Goal: Contribute content

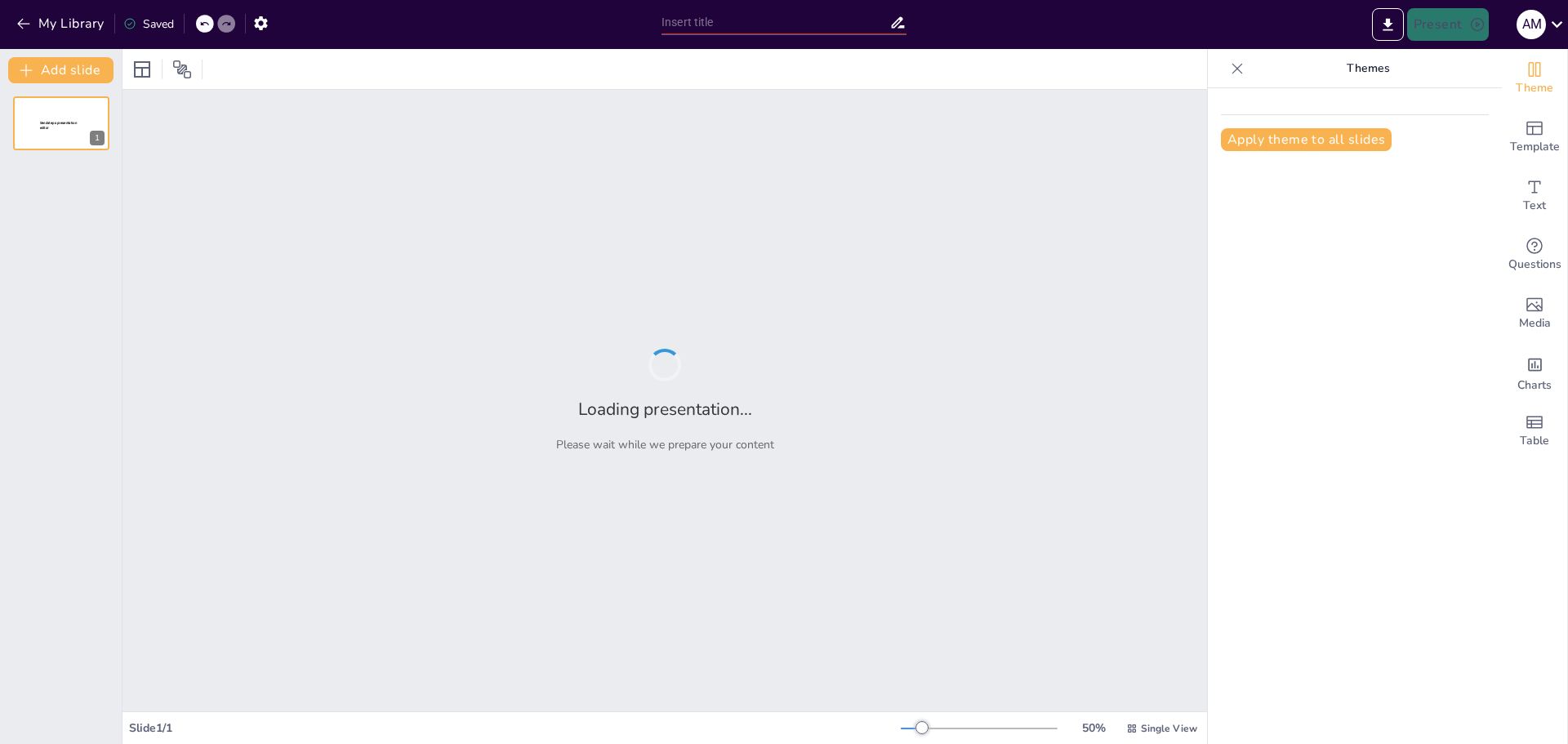
type input "An Overview of Global Economic Trends"
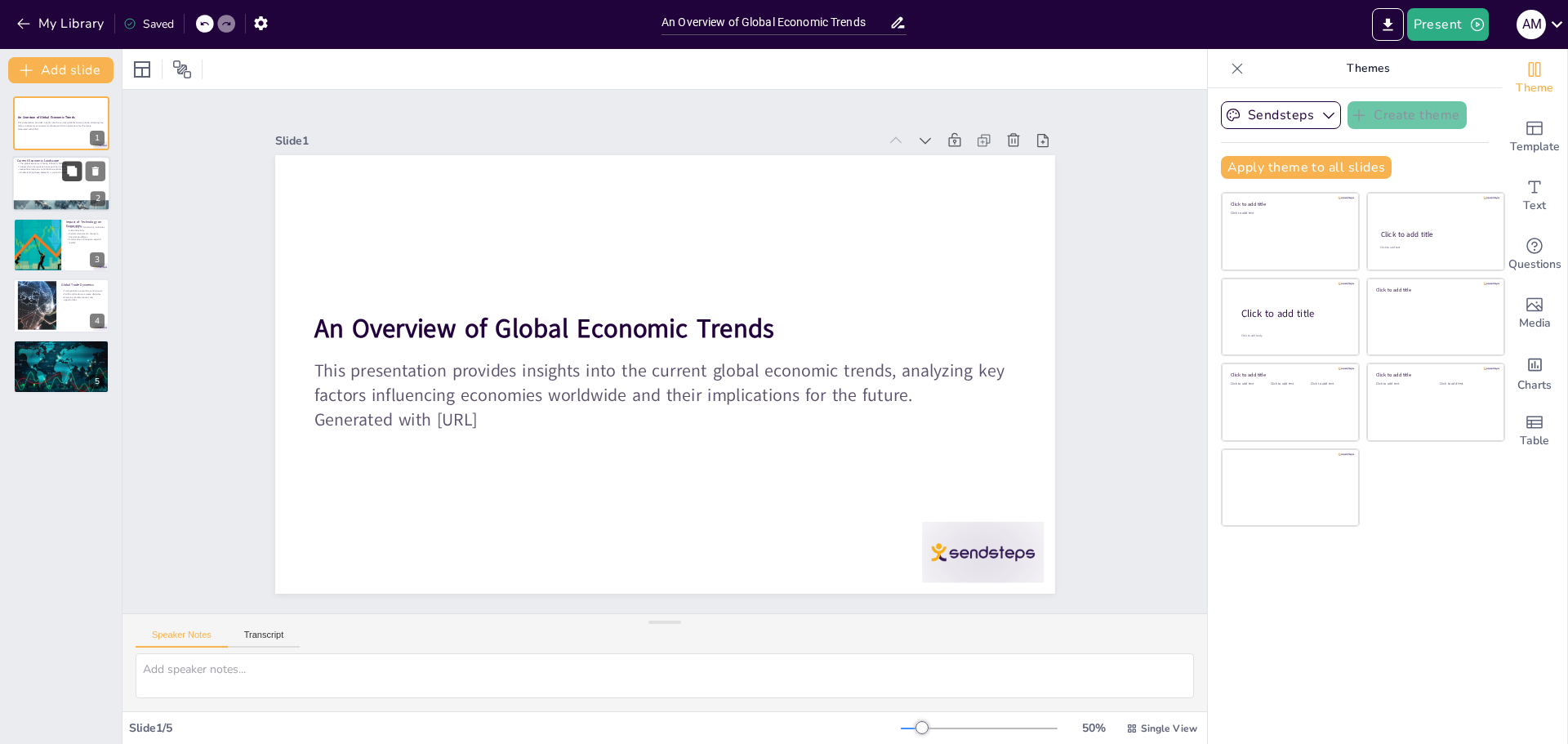
click at [70, 176] on icon at bounding box center [72, 172] width 12 height 12
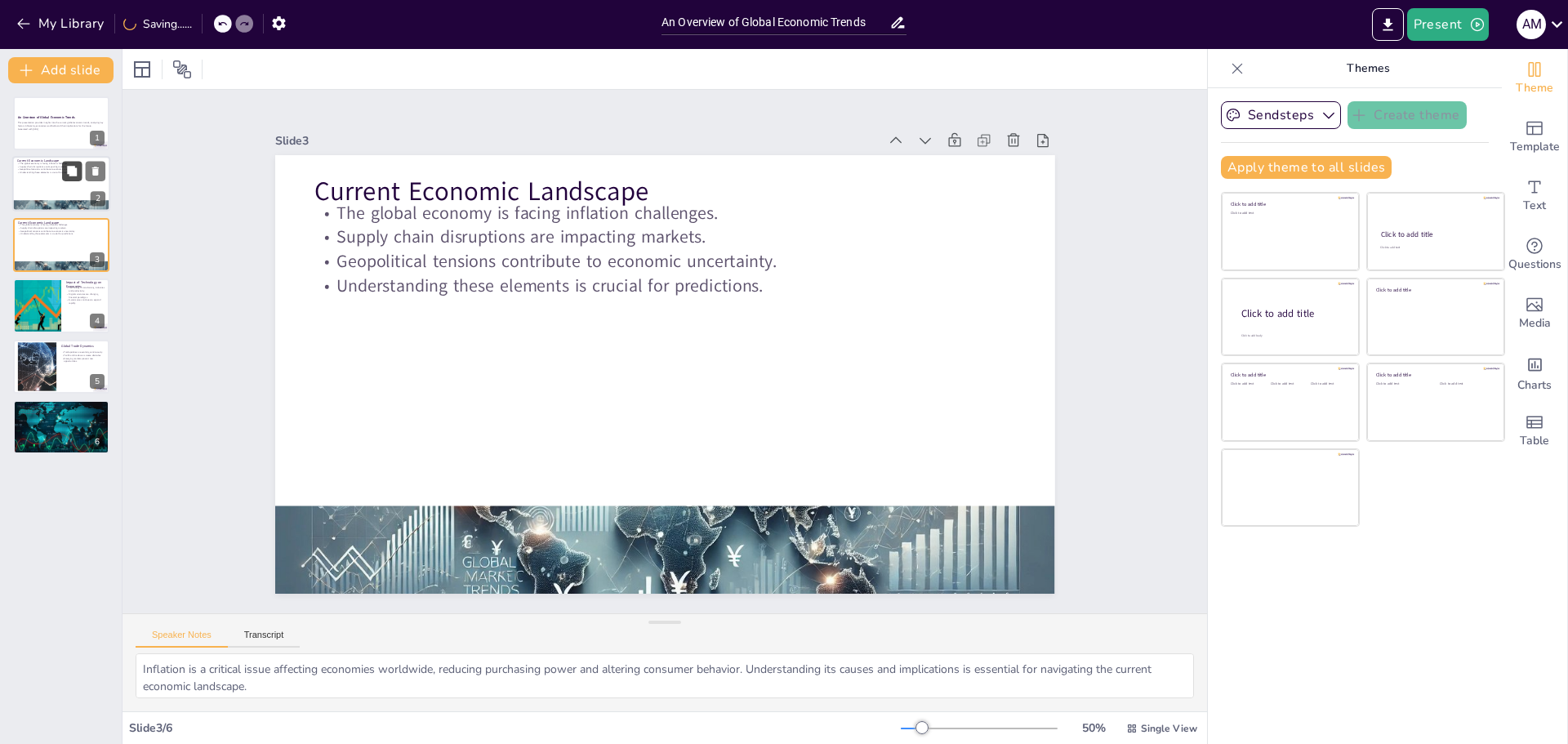
type textarea "Inflation is a critical issue affecting economies worldwide, reducing purchasin…"
click at [51, 122] on p "This presentation provides insights into the current global economic trends, an…" at bounding box center [61, 124] width 88 height 6
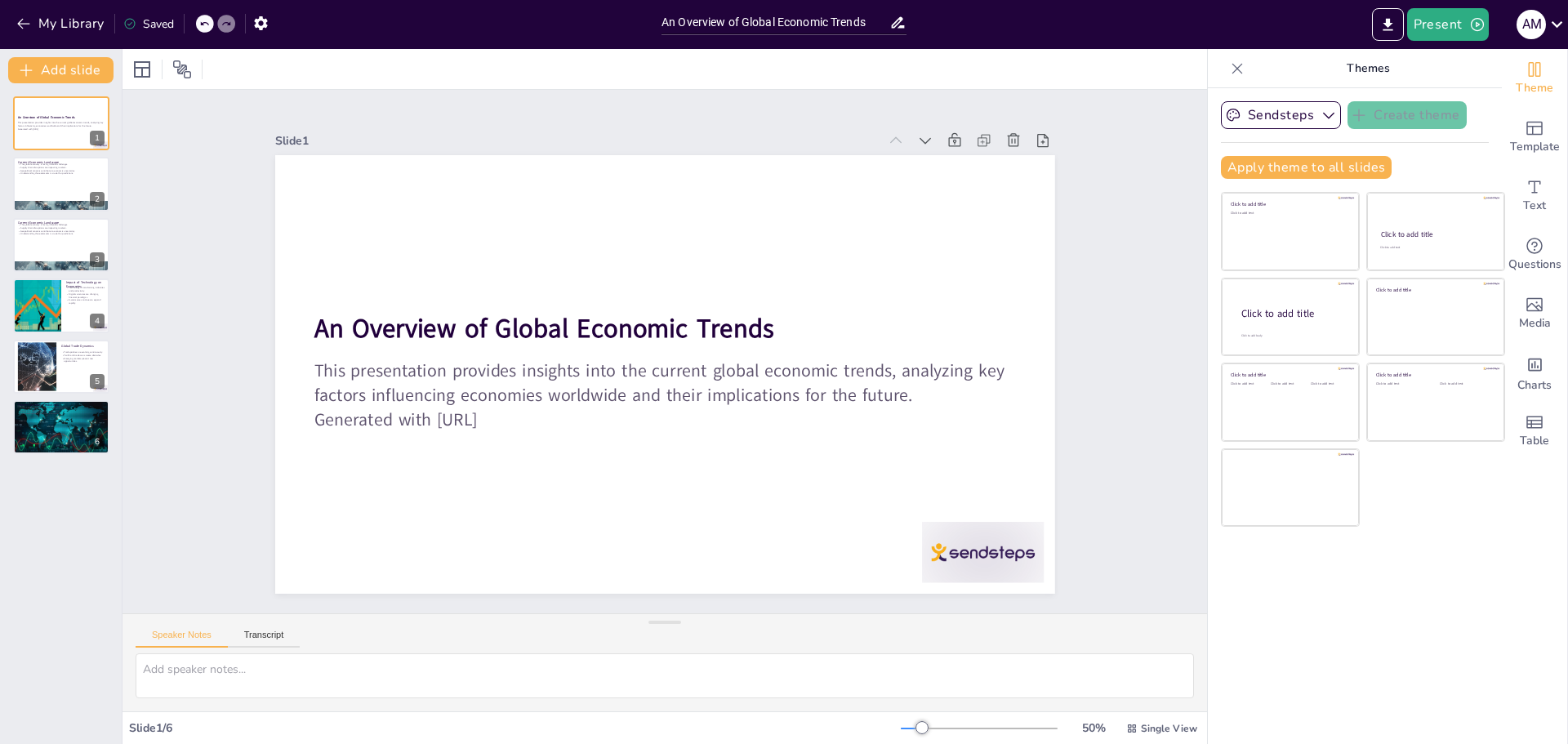
click at [1133, 123] on div "Slide 1 An Overview of Global Economic Trends This presentation provides insigh…" at bounding box center [665, 350] width 1203 height 919
drag, startPoint x: 37, startPoint y: 439, endPoint x: 30, endPoint y: 444, distance: 8.6
click at [30, 444] on div at bounding box center [61, 428] width 98 height 56
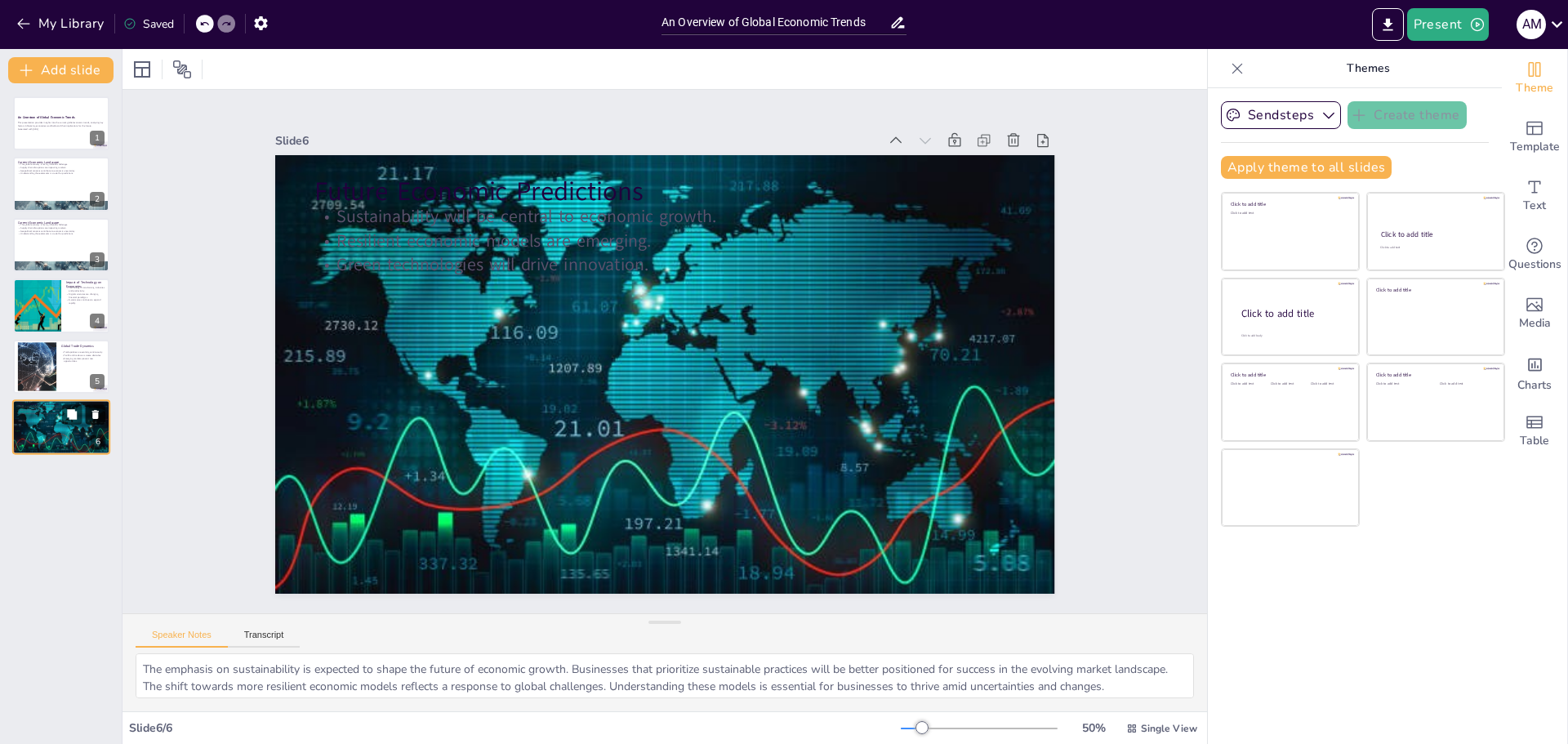
click at [99, 417] on icon at bounding box center [95, 414] width 12 height 12
type textarea "The evolution of trade policies affects international commerce, creating both c…"
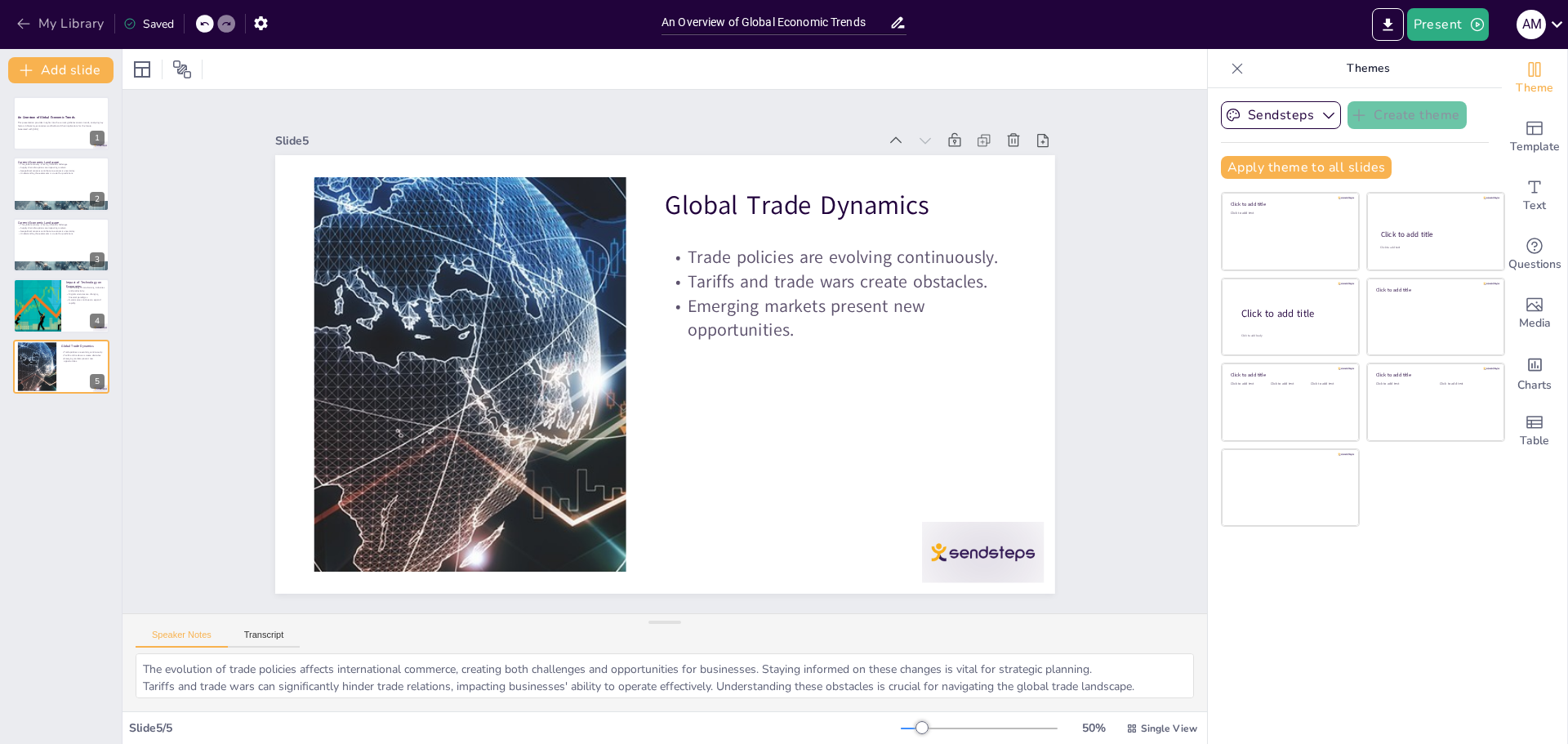
click at [26, 20] on icon "button" at bounding box center [24, 24] width 17 height 17
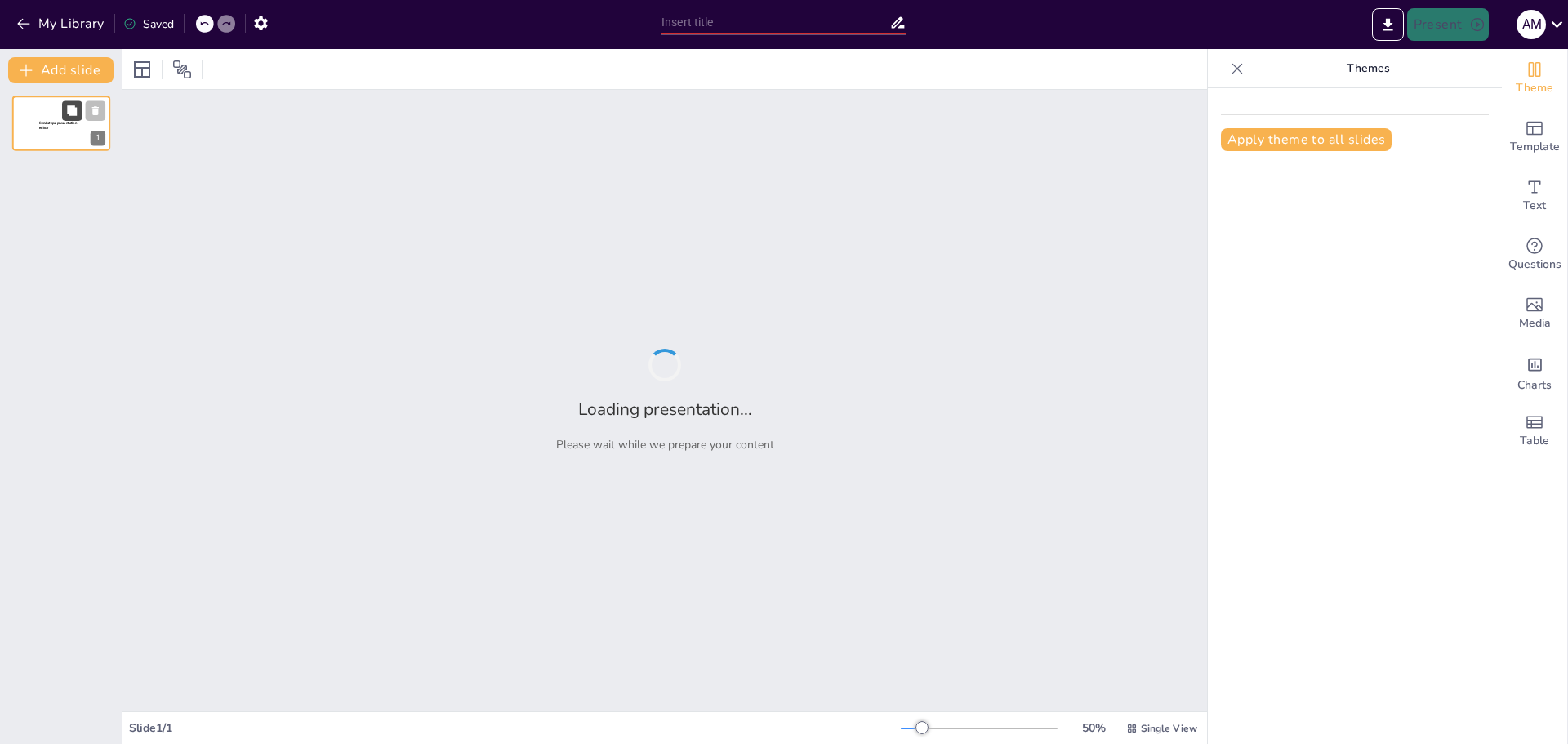
type input "La Importancia de la Alimentación Saludable en 5 Pasos"
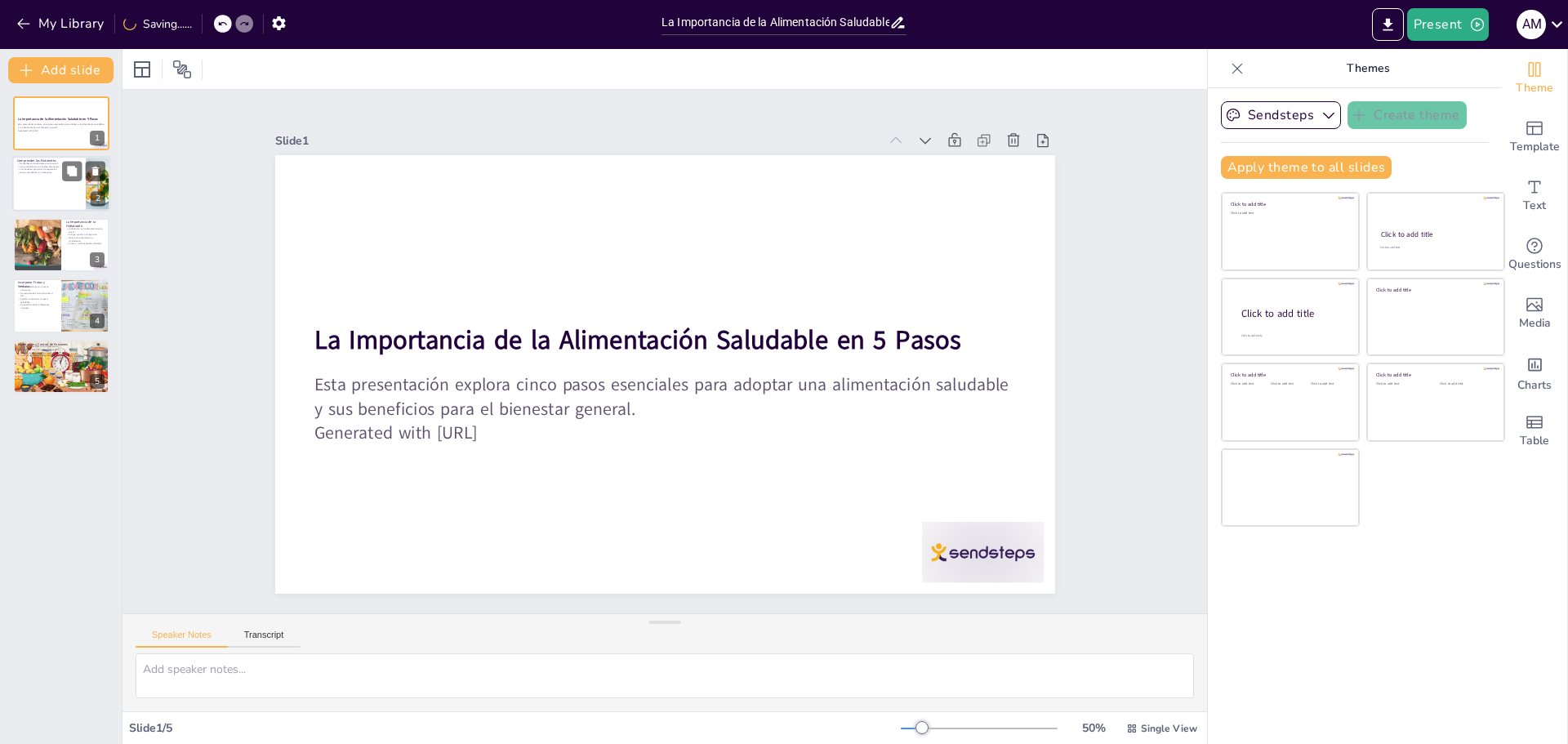
click at [81, 159] on p "Comprender los Nutrientes" at bounding box center [49, 162] width 64 height 5
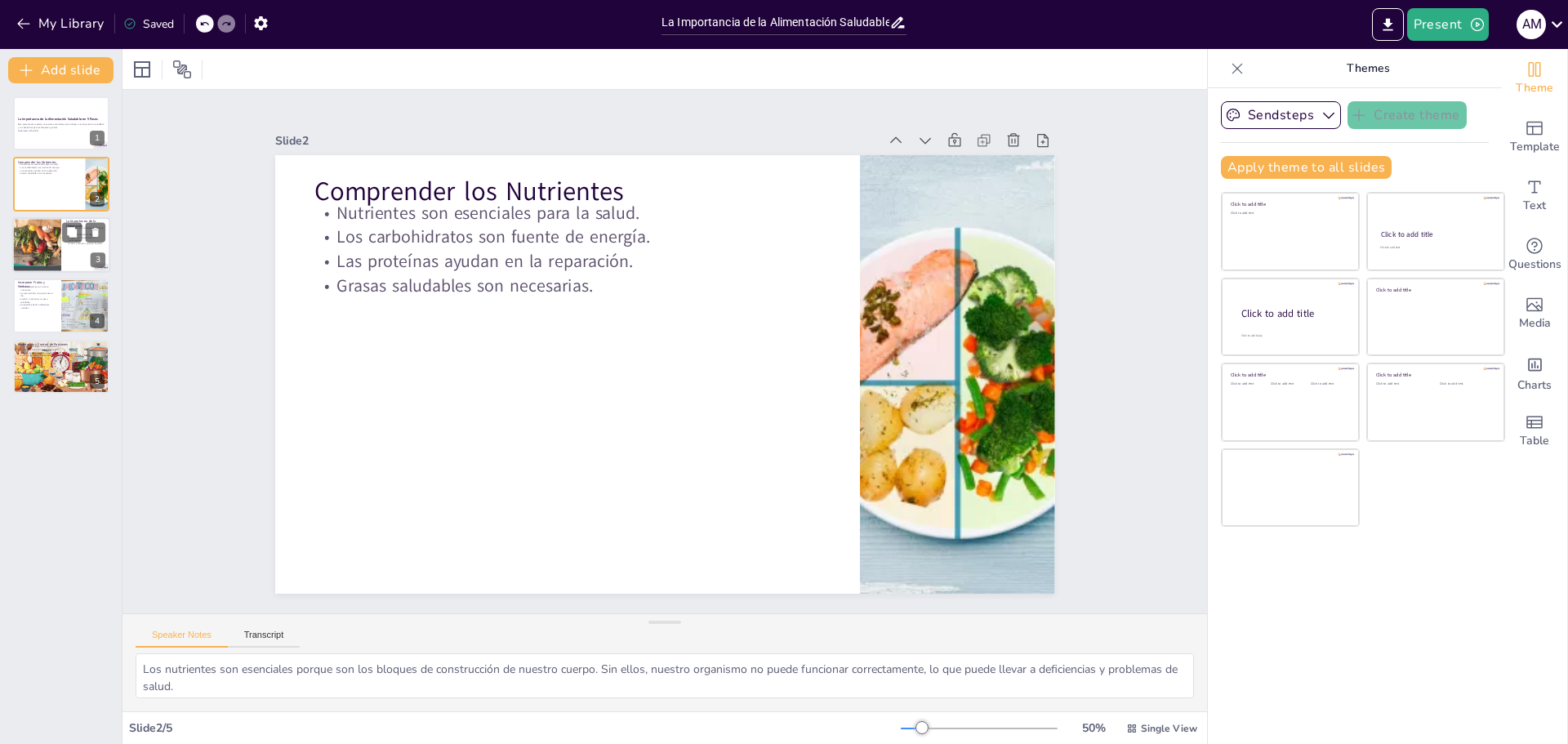
click at [39, 237] on div at bounding box center [36, 244] width 112 height 56
type textarea "La hidratación adecuada es esencial para el funcionamiento óptimo de nuestro cu…"
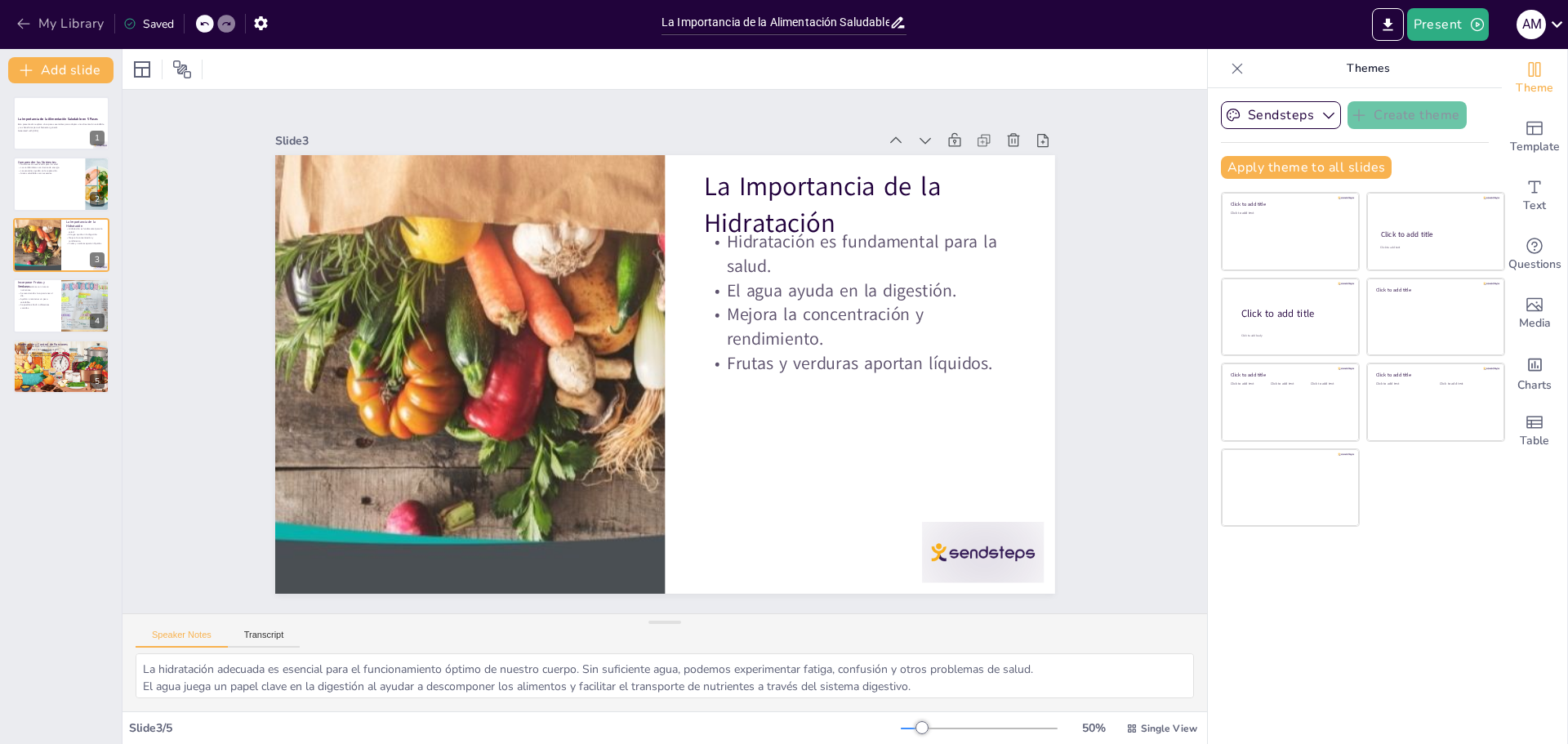
click at [33, 21] on button "My Library" at bounding box center [61, 24] width 99 height 27
